Goal: Transaction & Acquisition: Book appointment/travel/reservation

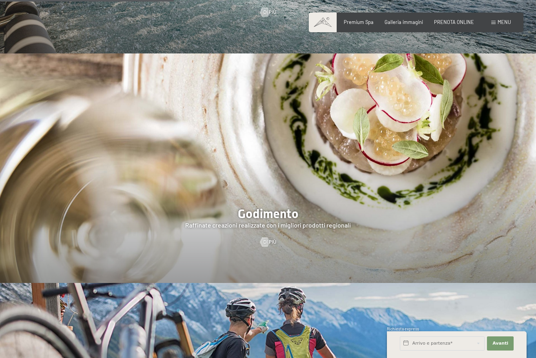
scroll to position [1111, 0]
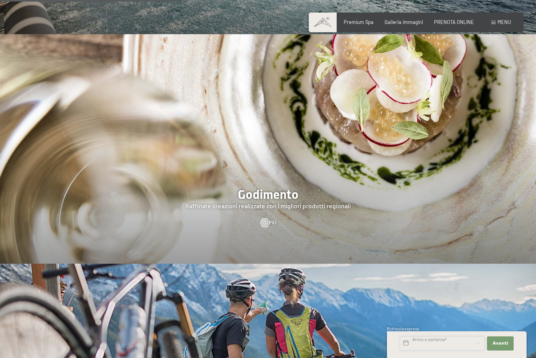
click at [447, 350] on input "text" at bounding box center [442, 343] width 85 height 14
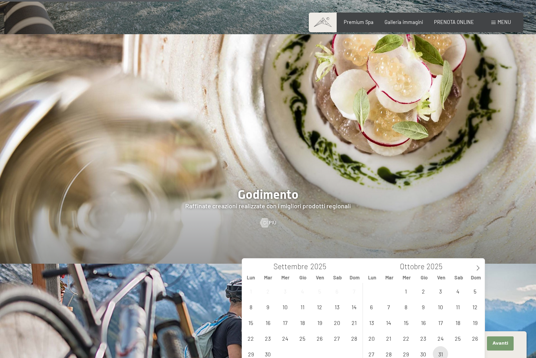
click at [438, 351] on span "31" at bounding box center [440, 353] width 15 height 15
click at [481, 266] on icon at bounding box center [477, 267] width 5 height 5
click at [367, 305] on span "3" at bounding box center [371, 306] width 15 height 15
type input "Ven. 31/10/2025 - Lun. 03/11/2025"
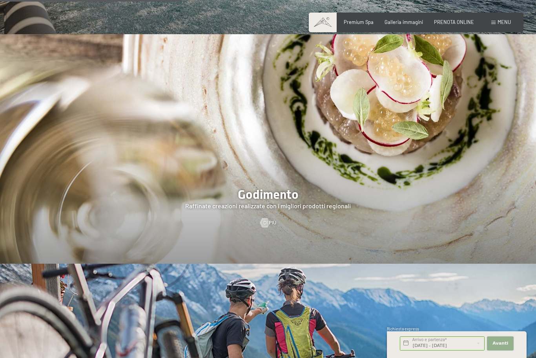
click at [502, 346] on span "Avanti" at bounding box center [501, 343] width 16 height 6
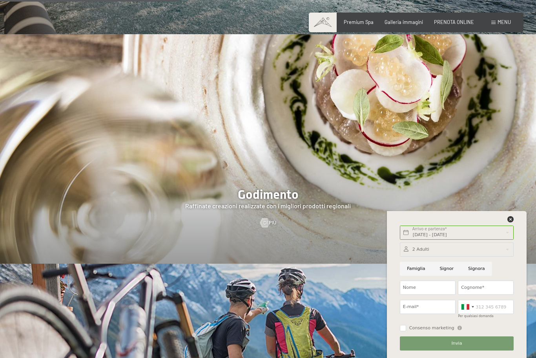
click at [488, 256] on div at bounding box center [457, 249] width 114 height 14
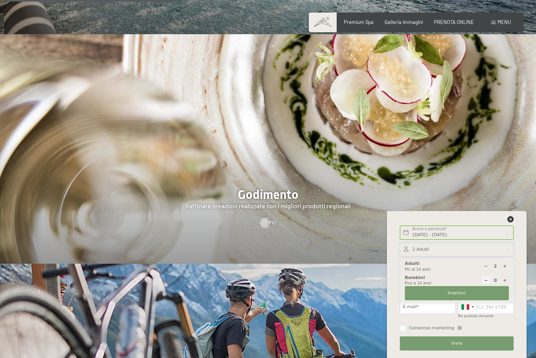
click at [504, 268] on icon at bounding box center [505, 266] width 4 height 4
click at [507, 270] on div at bounding box center [505, 266] width 8 height 8
type input "4"
click at [486, 300] on button "Inserisci" at bounding box center [457, 293] width 104 height 14
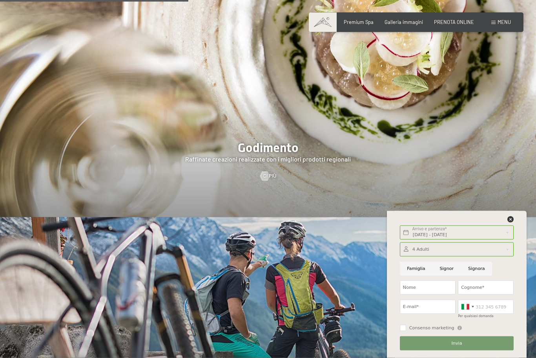
scroll to position [1184, 0]
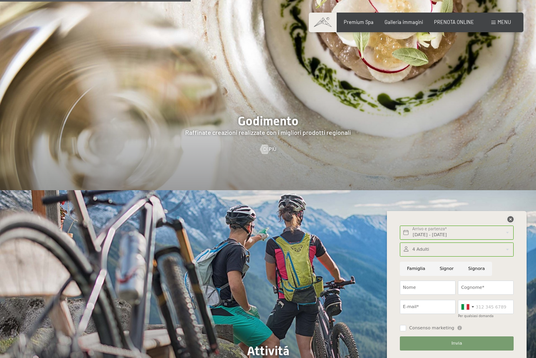
click at [507, 222] on icon at bounding box center [510, 219] width 6 height 6
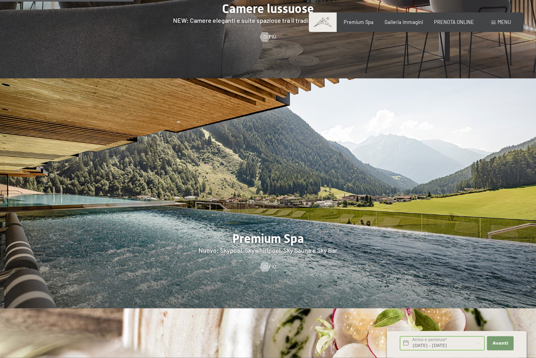
scroll to position [837, 0]
click at [461, 20] on span "PRENOTA ONLINE" at bounding box center [454, 21] width 40 height 6
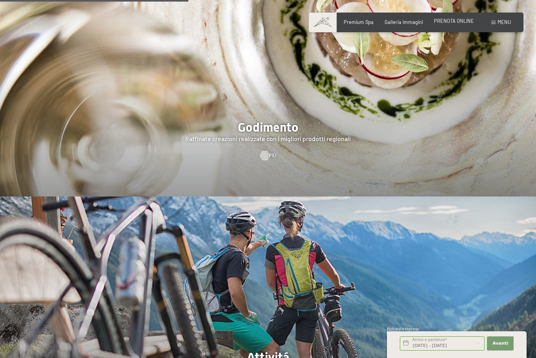
scroll to position [1177, 0]
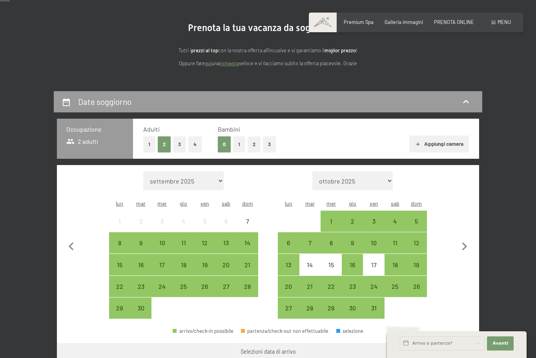
scroll to position [72, 0]
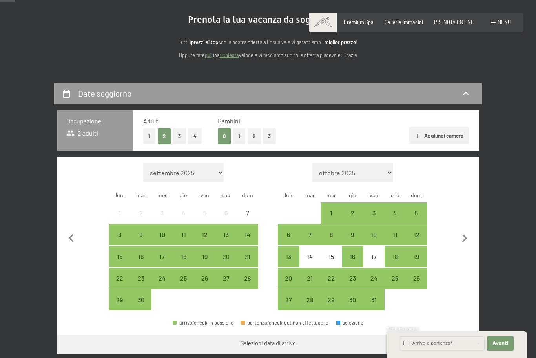
click at [199, 134] on button "4" at bounding box center [194, 136] width 13 height 16
click at [462, 231] on icon "button" at bounding box center [464, 238] width 16 height 16
select select "[DATE]"
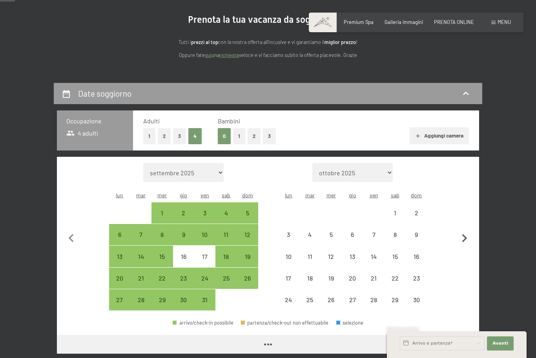
select select "[DATE]"
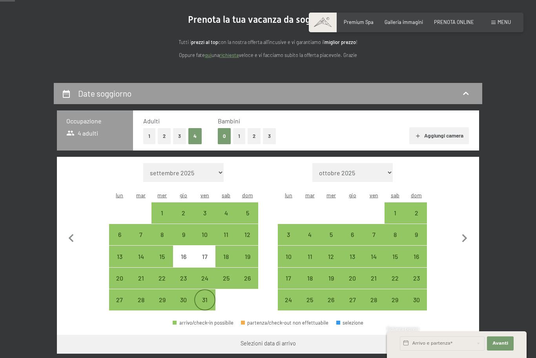
click at [204, 296] on div "31" at bounding box center [205, 306] width 20 height 20
select select "[DATE]"
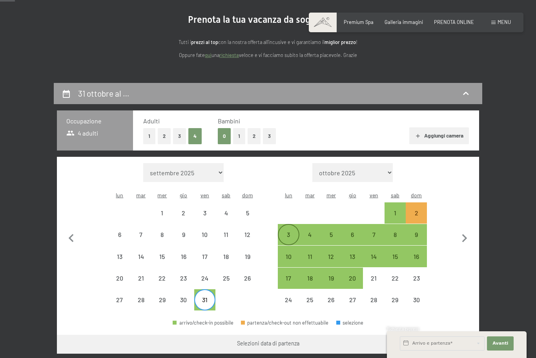
click at [285, 225] on div "3" at bounding box center [289, 235] width 20 height 20
select select "[DATE]"
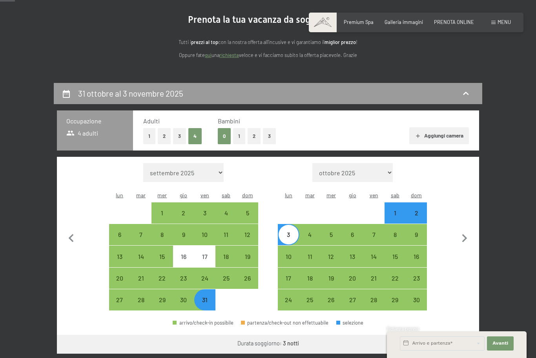
click at [448, 337] on button "Vai a «Camera»" at bounding box center [449, 343] width 60 height 19
select select "[DATE]"
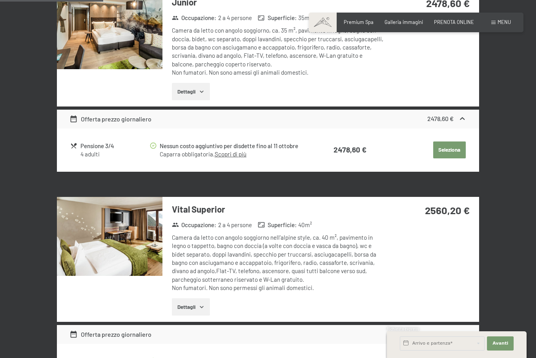
scroll to position [254, 0]
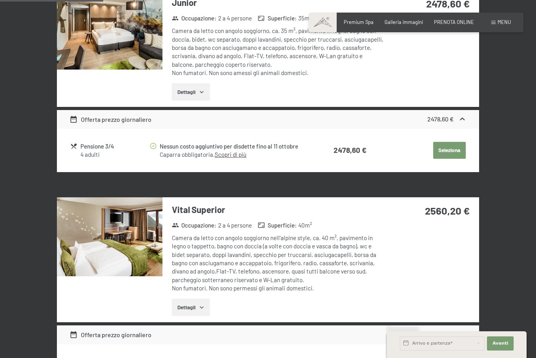
click at [116, 235] on img at bounding box center [110, 236] width 106 height 79
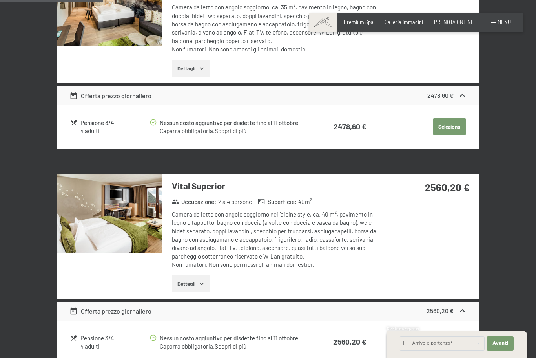
scroll to position [280, 0]
